Goal: Task Accomplishment & Management: Complete application form

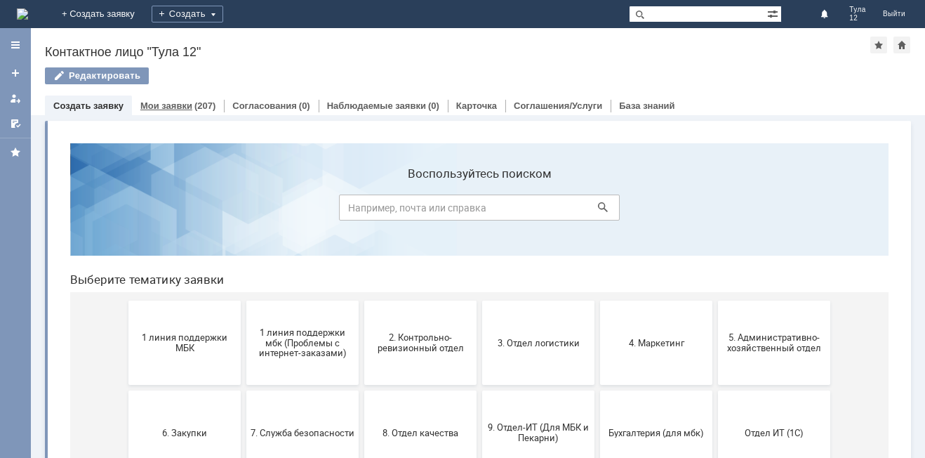
click at [199, 100] on div "Мои заявки (207)" at bounding box center [178, 105] width 92 height 20
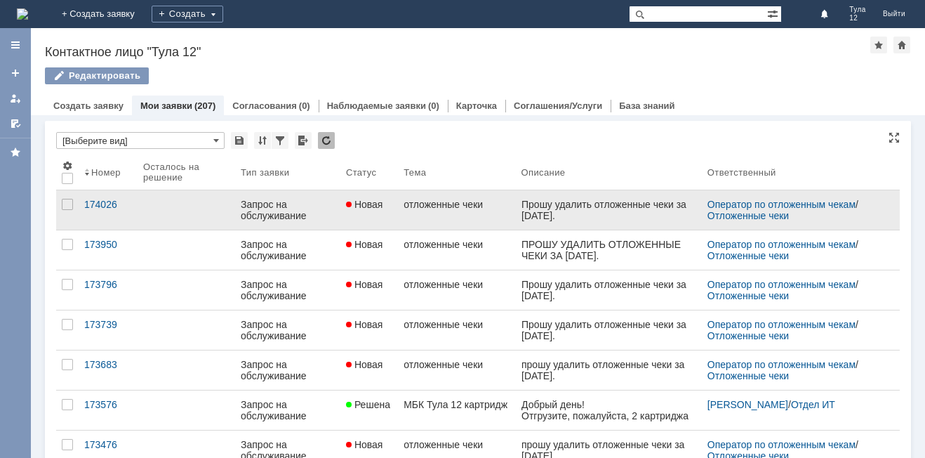
click at [474, 214] on link "отложенные чеки" at bounding box center [456, 209] width 117 height 39
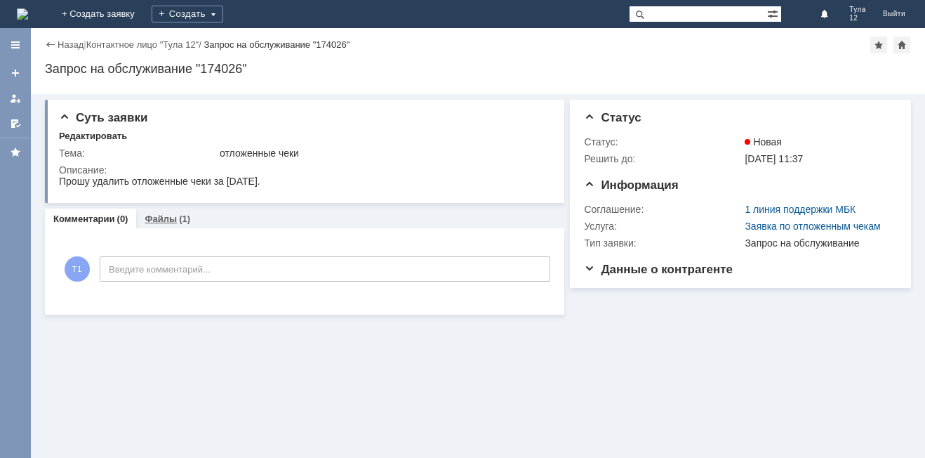
click at [181, 215] on div "(1)" at bounding box center [184, 218] width 11 height 11
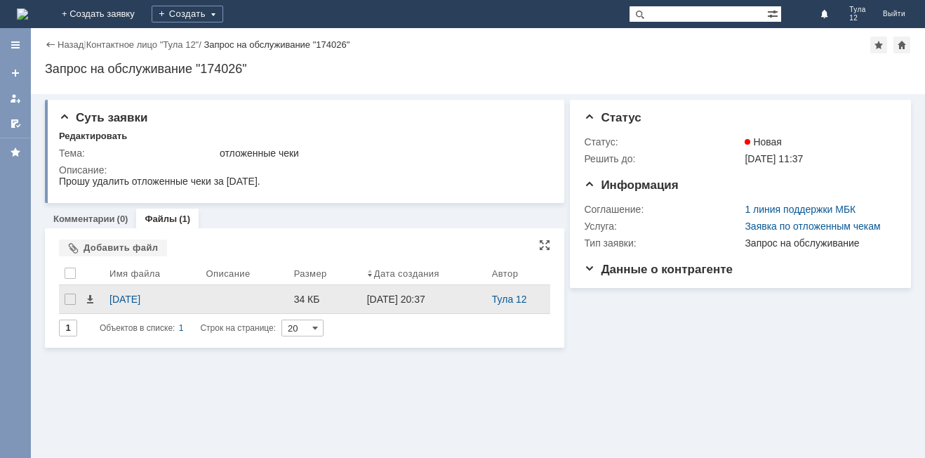
click at [500, 309] on div "Тула 12" at bounding box center [518, 299] width 65 height 28
click at [91, 304] on span at bounding box center [89, 298] width 11 height 11
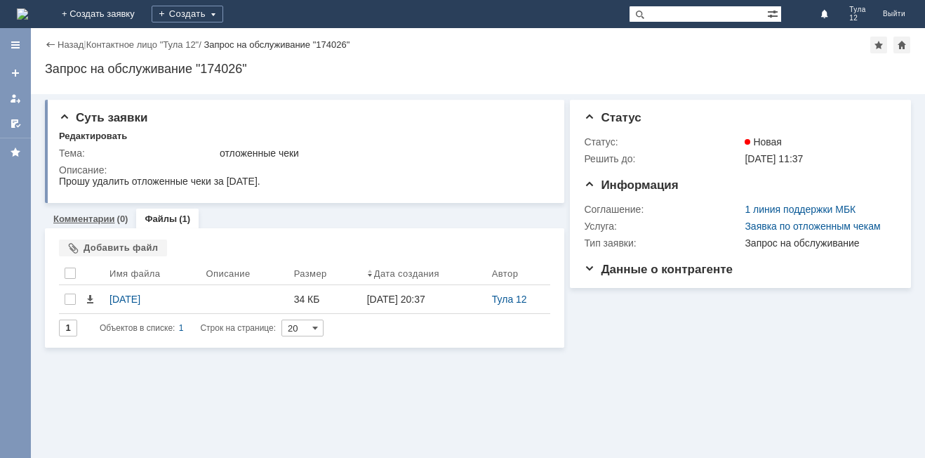
click at [81, 214] on link "Комментарии" at bounding box center [84, 218] width 62 height 11
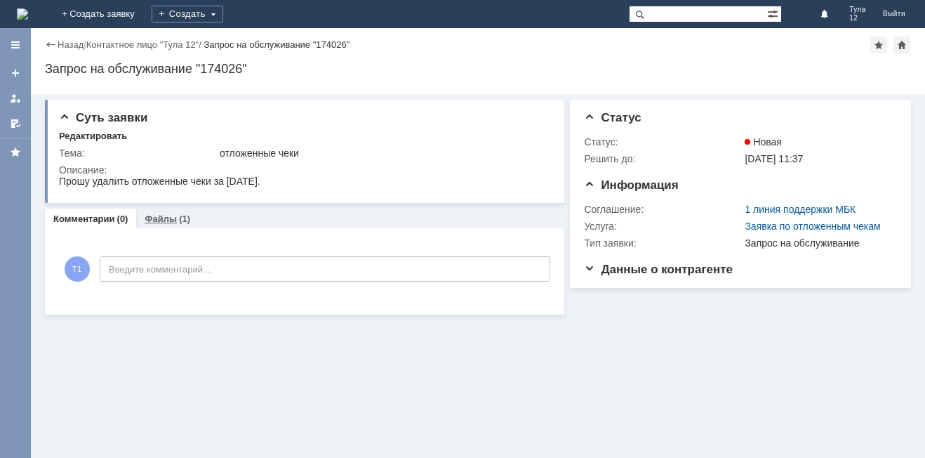
click at [171, 218] on link "Файлы" at bounding box center [161, 218] width 32 height 11
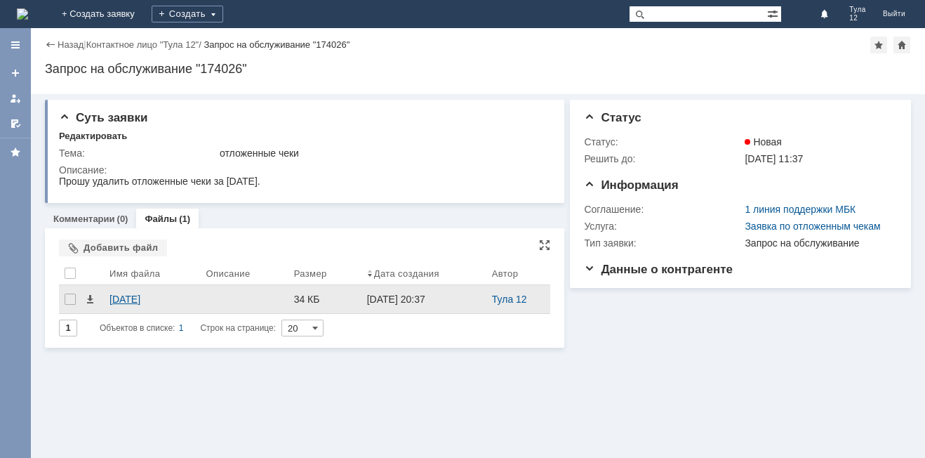
click at [126, 297] on div "22.09.2025" at bounding box center [152, 298] width 86 height 11
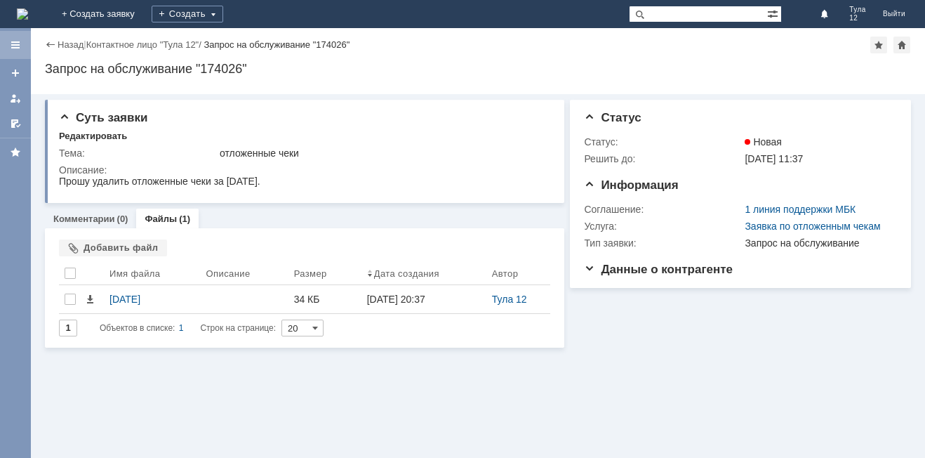
click at [15, 44] on div at bounding box center [15, 44] width 11 height 11
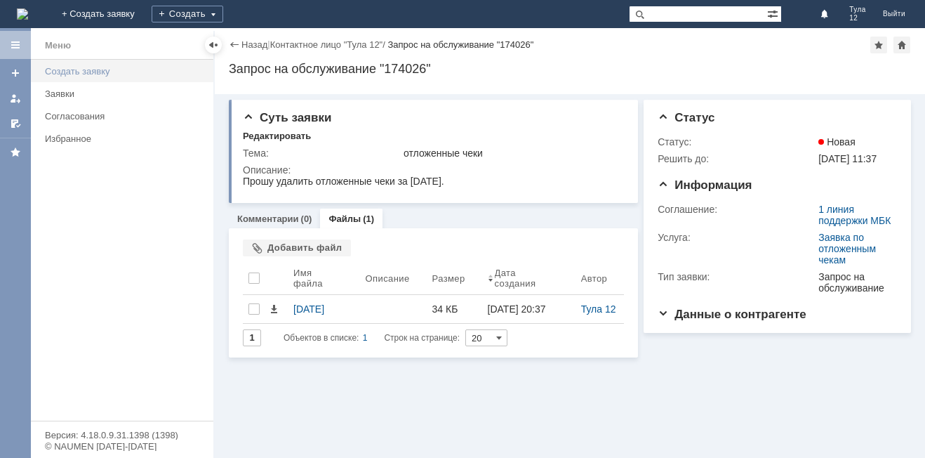
click at [81, 74] on div "Создать заявку" at bounding box center [125, 71] width 160 height 11
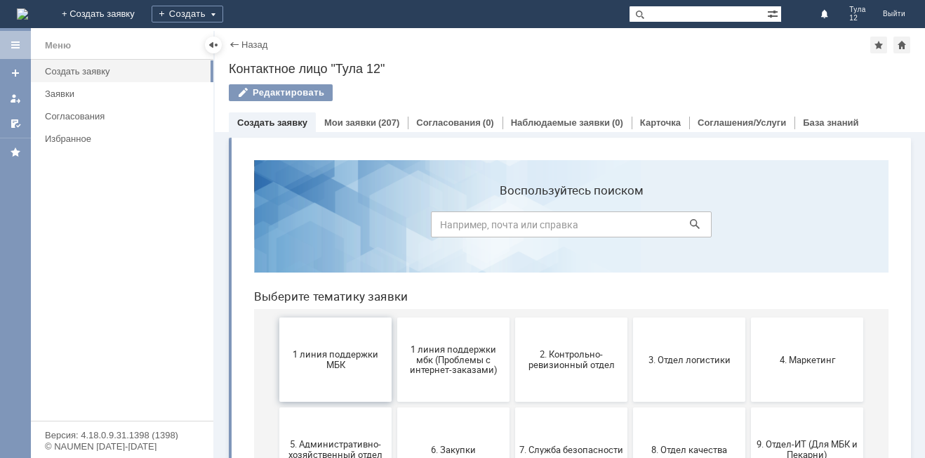
click at [327, 364] on span "1 линия поддержки МБК" at bounding box center [335, 359] width 104 height 21
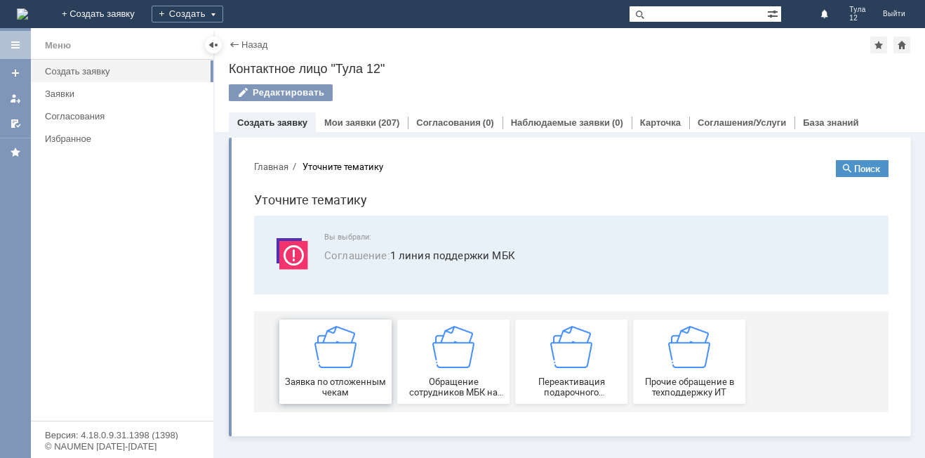
click at [312, 368] on div "Заявка по отложенным чекам" at bounding box center [335, 362] width 104 height 72
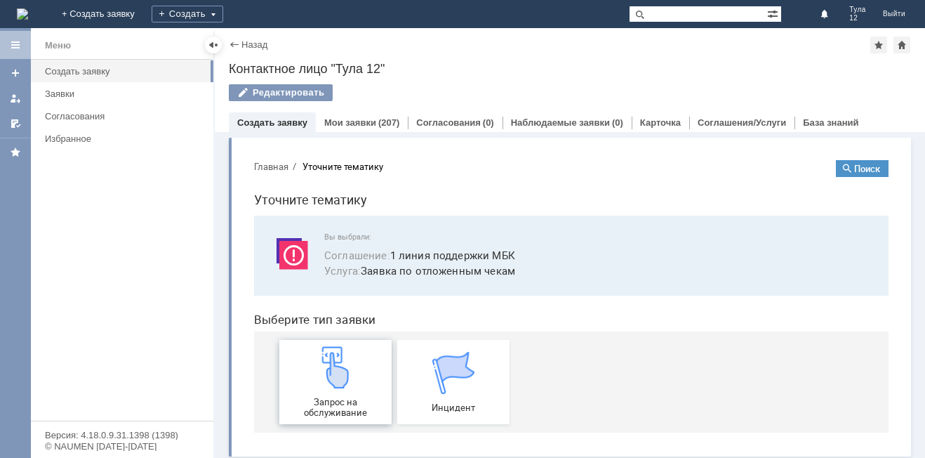
click at [345, 371] on img at bounding box center [335, 367] width 42 height 42
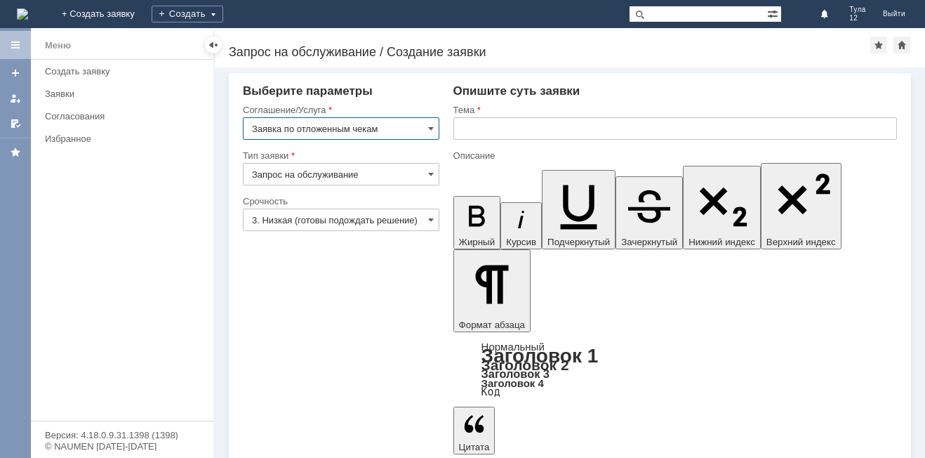
click at [408, 124] on input "Заявка по отложенным чекам" at bounding box center [341, 128] width 196 height 22
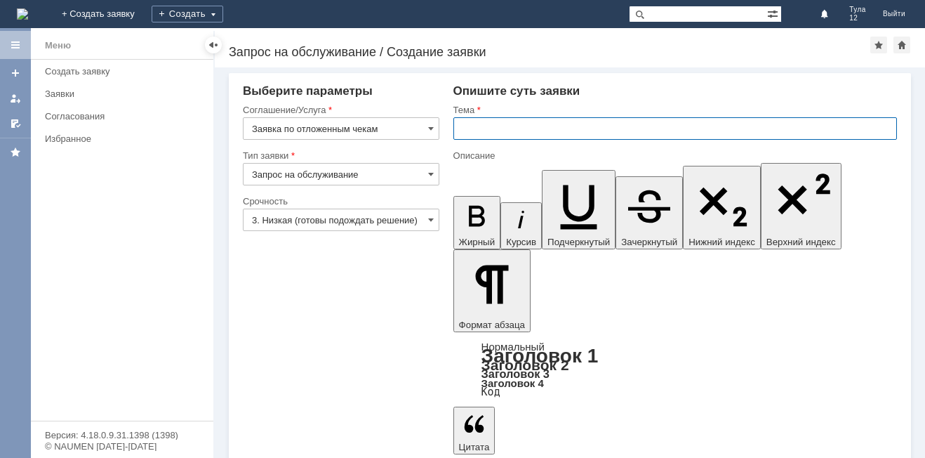
click at [495, 128] on input "text" at bounding box center [674, 128] width 443 height 22
type input "Заявка по отложенным чекам"
drag, startPoint x: 563, startPoint y: 3344, endPoint x: 465, endPoint y: 3353, distance: 98.0
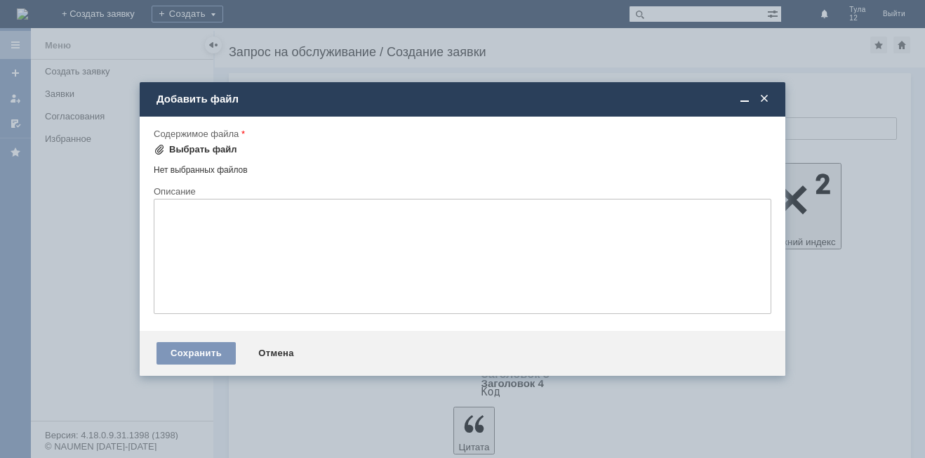
click at [206, 150] on div "Выбрать файл" at bounding box center [203, 149] width 68 height 11
click at [767, 100] on span at bounding box center [764, 99] width 14 height 13
